Goal: Task Accomplishment & Management: Manage account settings

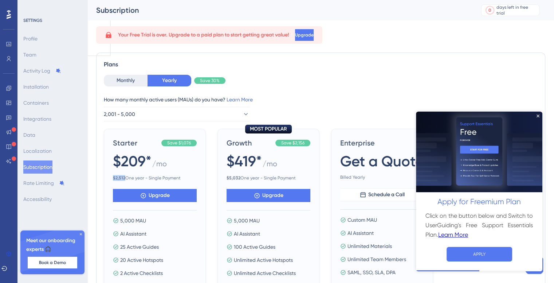
drag, startPoint x: 124, startPoint y: 177, endPoint x: 113, endPoint y: 179, distance: 10.7
click at [113, 179] on b "$ 2,512" at bounding box center [119, 177] width 12 height 5
click at [141, 177] on span "$ 2,512 One year - Single Payment" at bounding box center [155, 178] width 84 height 6
drag, startPoint x: 113, startPoint y: 177, endPoint x: 180, endPoint y: 176, distance: 66.6
click at [180, 176] on span "$ 2,512 One year - Single Payment" at bounding box center [155, 178] width 84 height 6
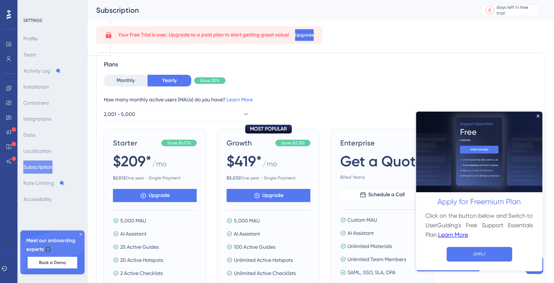
click at [155, 175] on span "$ 2,512 One year - Single Payment" at bounding box center [155, 178] width 84 height 6
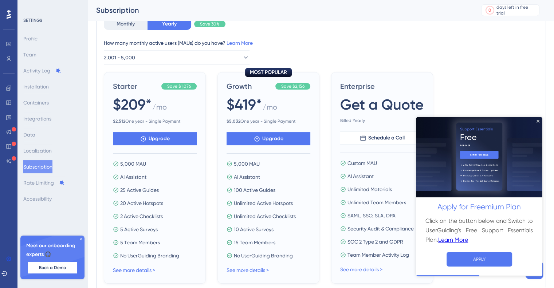
scroll to position [36, 0]
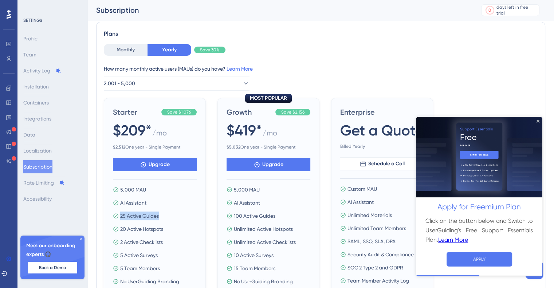
drag, startPoint x: 121, startPoint y: 214, endPoint x: 161, endPoint y: 216, distance: 40.1
click at [161, 216] on div "25 Active Guides" at bounding box center [155, 216] width 84 height 9
click at [157, 214] on span "25 Active Guides" at bounding box center [139, 216] width 39 height 9
drag, startPoint x: 158, startPoint y: 216, endPoint x: 121, endPoint y: 220, distance: 37.7
click at [121, 220] on div "5,000 MAU AI Assistant 25 Active Guides 20 Active Hotspots 2 Active Checklists …" at bounding box center [155, 235] width 84 height 100
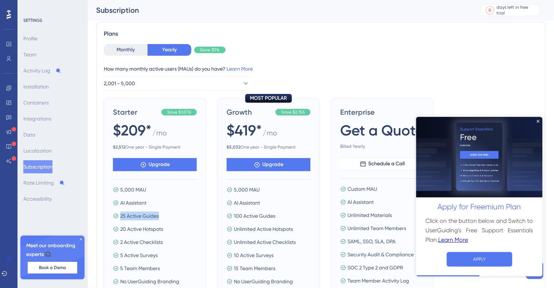
click at [155, 215] on span "25 Active Guides" at bounding box center [139, 216] width 39 height 9
